Goal: Use online tool/utility: Utilize a website feature to perform a specific function

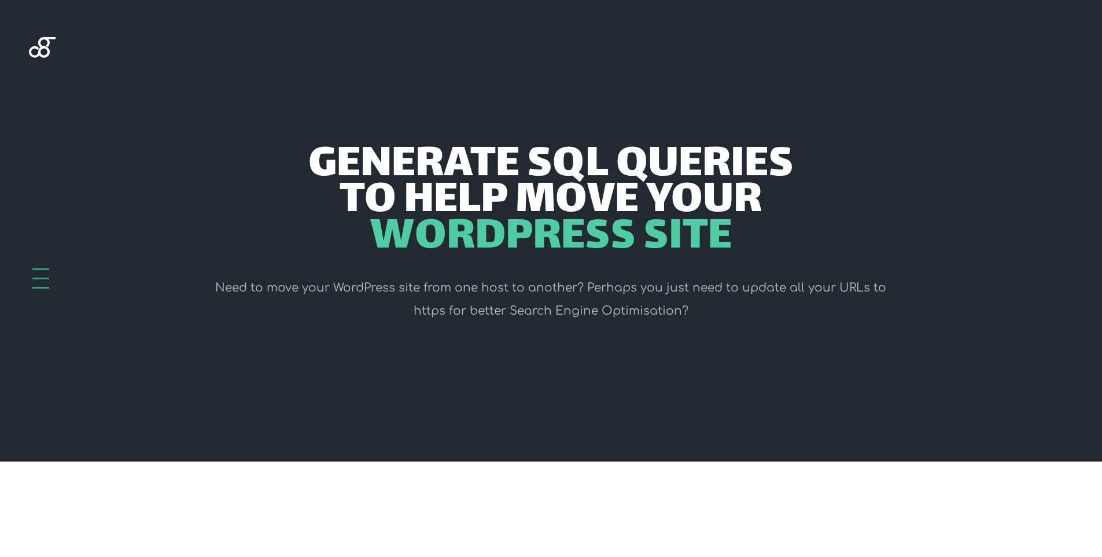
scroll to position [289, 0]
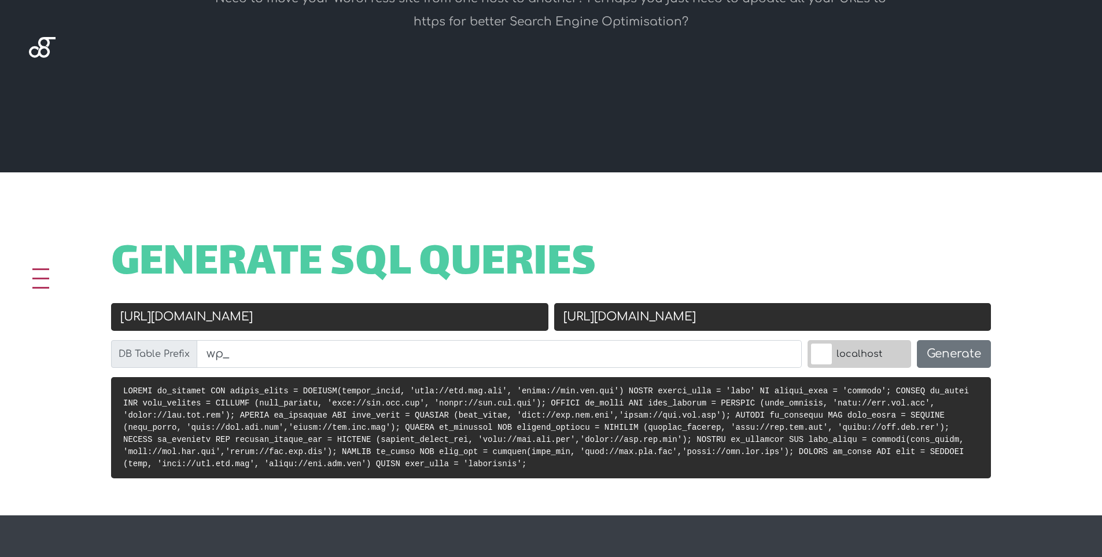
click at [703, 307] on input "[URL][DOMAIN_NAME]" at bounding box center [772, 317] width 437 height 28
paste input "masabatuleelaaf"
type input "[URL][DOMAIN_NAME]"
click at [271, 328] on input "[URL][DOMAIN_NAME]" at bounding box center [329, 317] width 437 height 28
paste input "s://[DOMAIN_NAME][URL]"
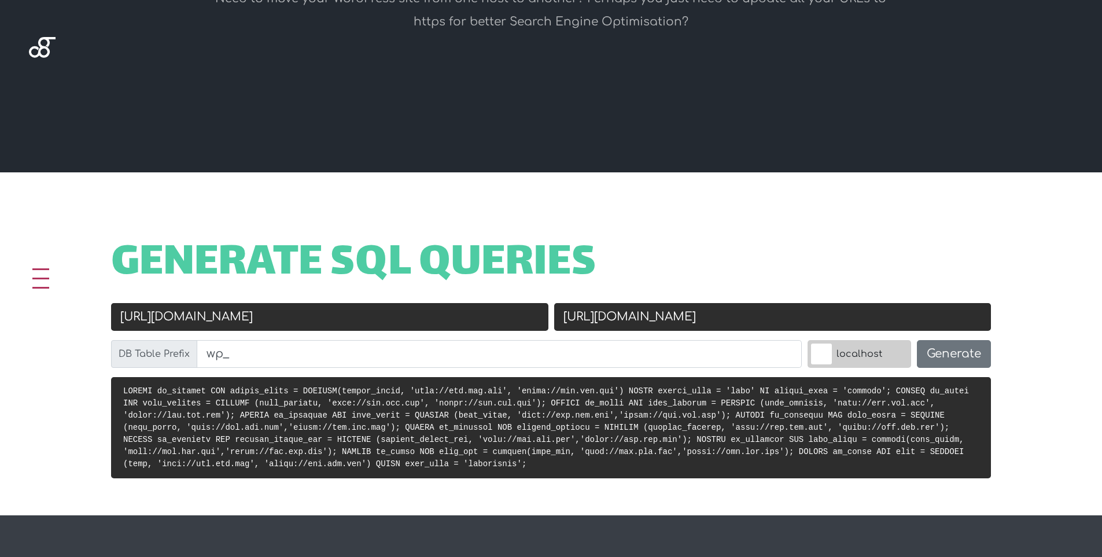
type input "[URL][DOMAIN_NAME]"
click at [274, 352] on input "wp_" at bounding box center [499, 354] width 605 height 28
paste input "em_options"
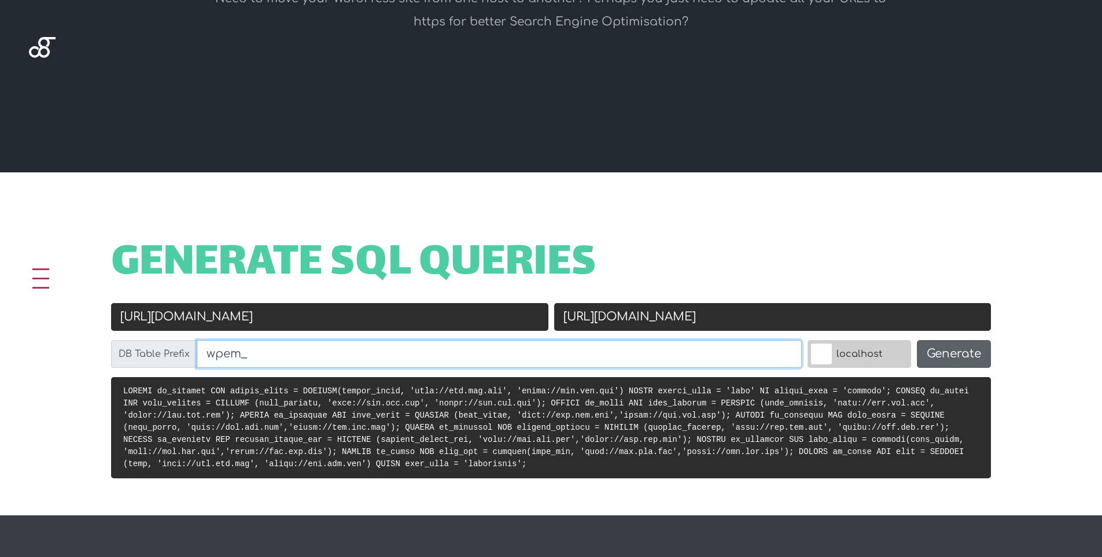
type input "wpem_"
click at [983, 351] on button "Generate" at bounding box center [954, 354] width 74 height 28
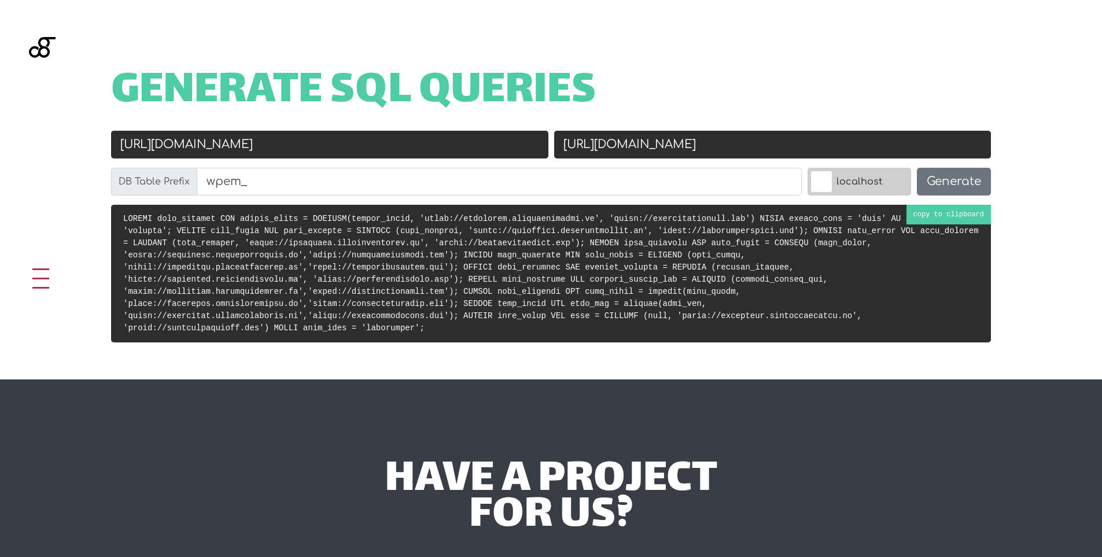
scroll to position [462, 0]
click at [678, 263] on code at bounding box center [551, 273] width 856 height 119
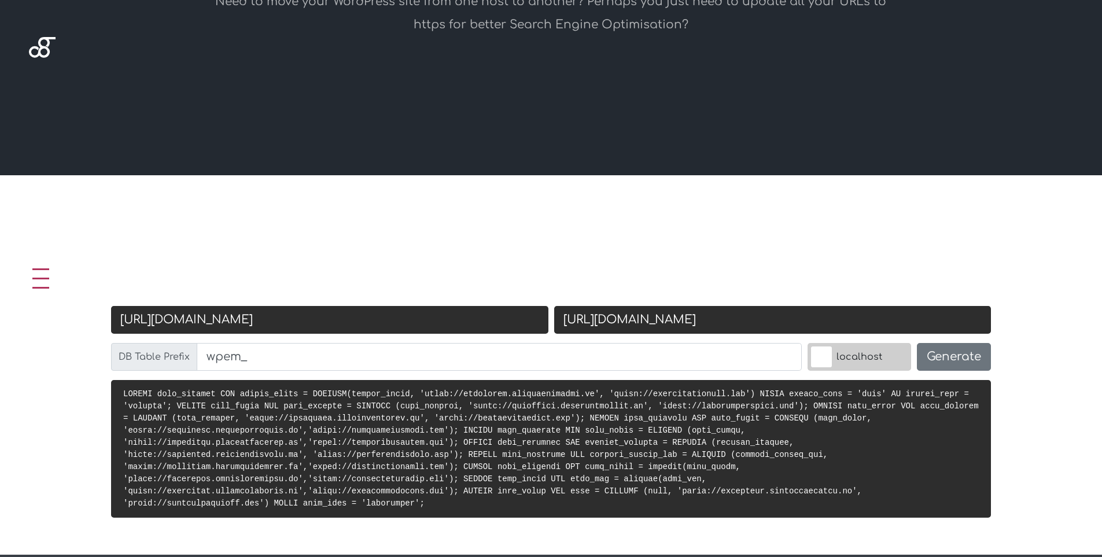
scroll to position [289, 0]
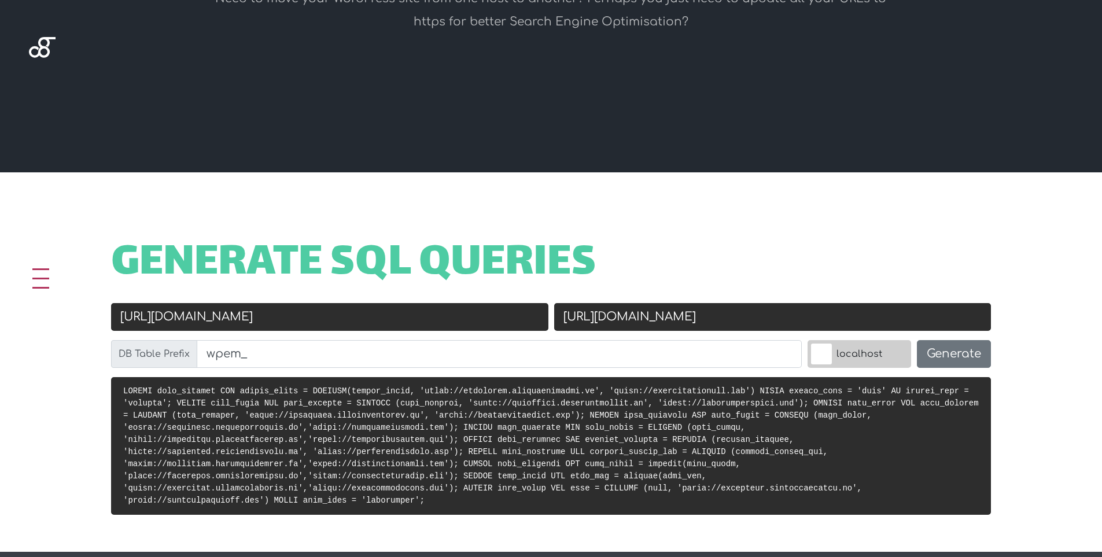
drag, startPoint x: 333, startPoint y: 314, endPoint x: 74, endPoint y: 297, distance: 259.8
click at [74, 297] on div "Generate SQL Queries Old URL [URL][DOMAIN_NAME] New URL [URL][DOMAIN_NAME] DB T…" at bounding box center [551, 362] width 1102 height 380
drag, startPoint x: 749, startPoint y: 314, endPoint x: 435, endPoint y: 311, distance: 314.2
click at [435, 311] on div "Old URL [URL][DOMAIN_NAME] New URL [URL][DOMAIN_NAME] DB Table Prefix wpem_ loc…" at bounding box center [551, 340] width 886 height 74
